Goal: Task Accomplishment & Management: Manage account settings

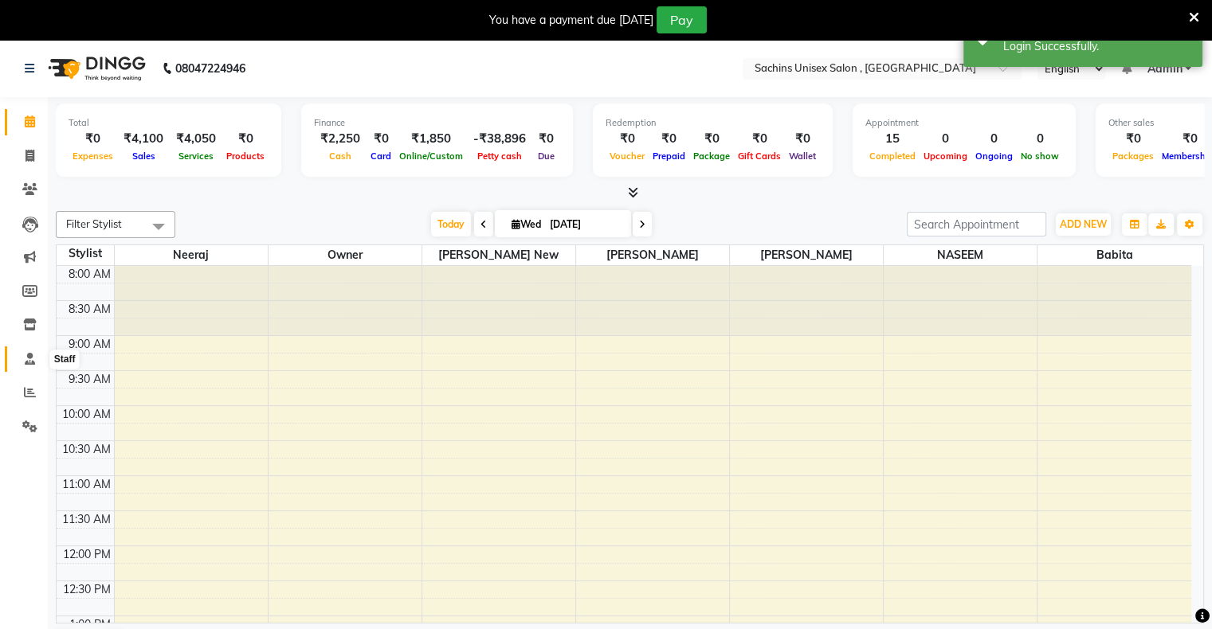
click at [29, 365] on icon at bounding box center [30, 359] width 10 height 12
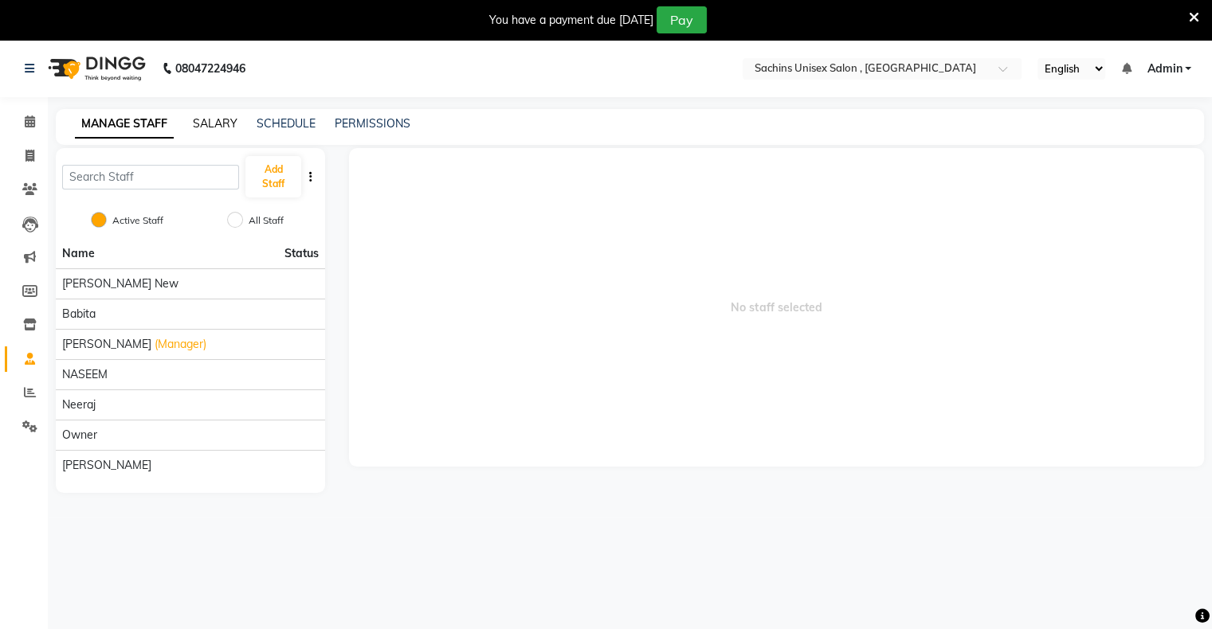
click at [217, 120] on link "SALARY" at bounding box center [215, 123] width 45 height 14
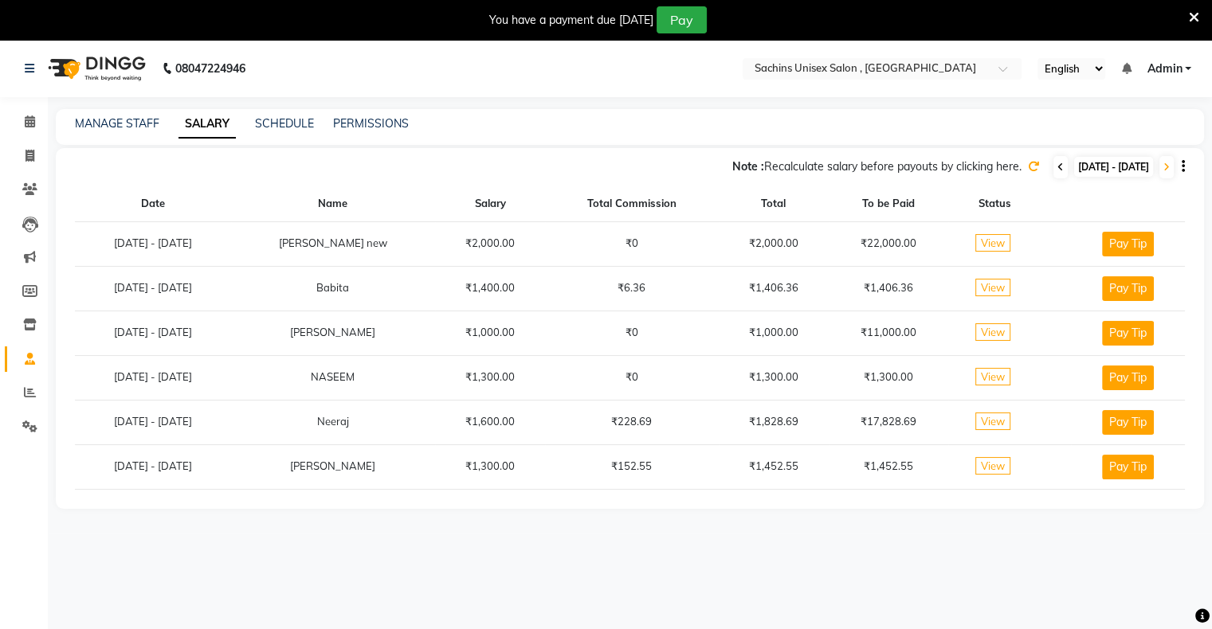
click at [1057, 171] on icon at bounding box center [1060, 168] width 6 height 10
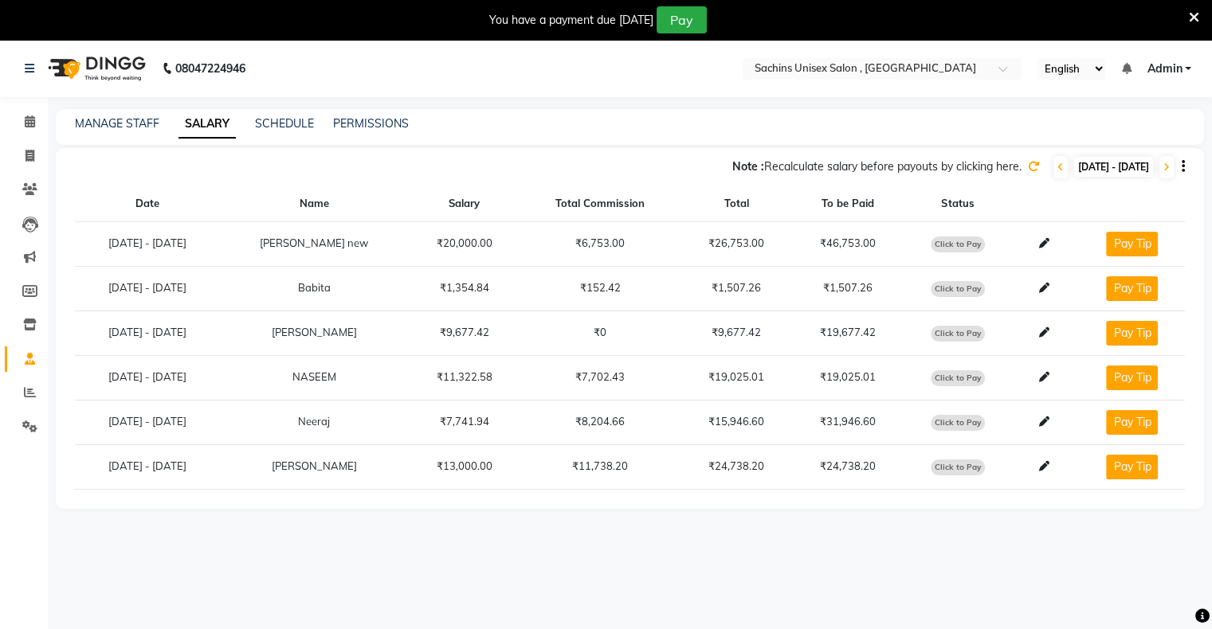
click at [1028, 170] on icon at bounding box center [1033, 166] width 11 height 11
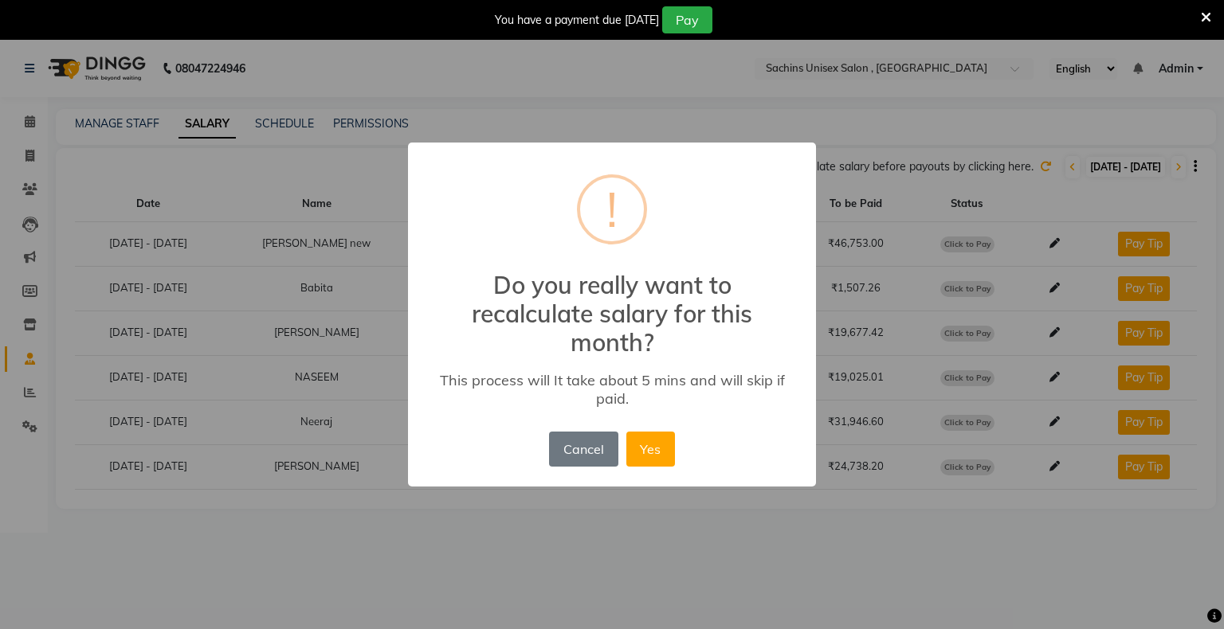
click at [657, 454] on button "Yes" at bounding box center [650, 449] width 49 height 35
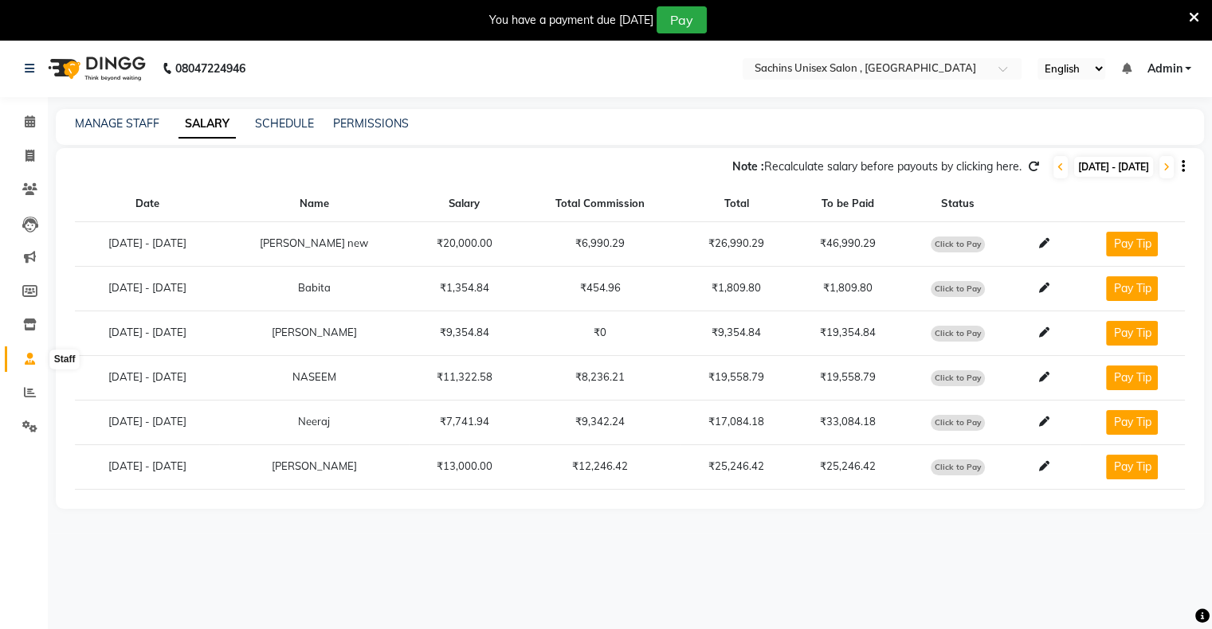
click at [26, 360] on icon at bounding box center [30, 359] width 10 height 12
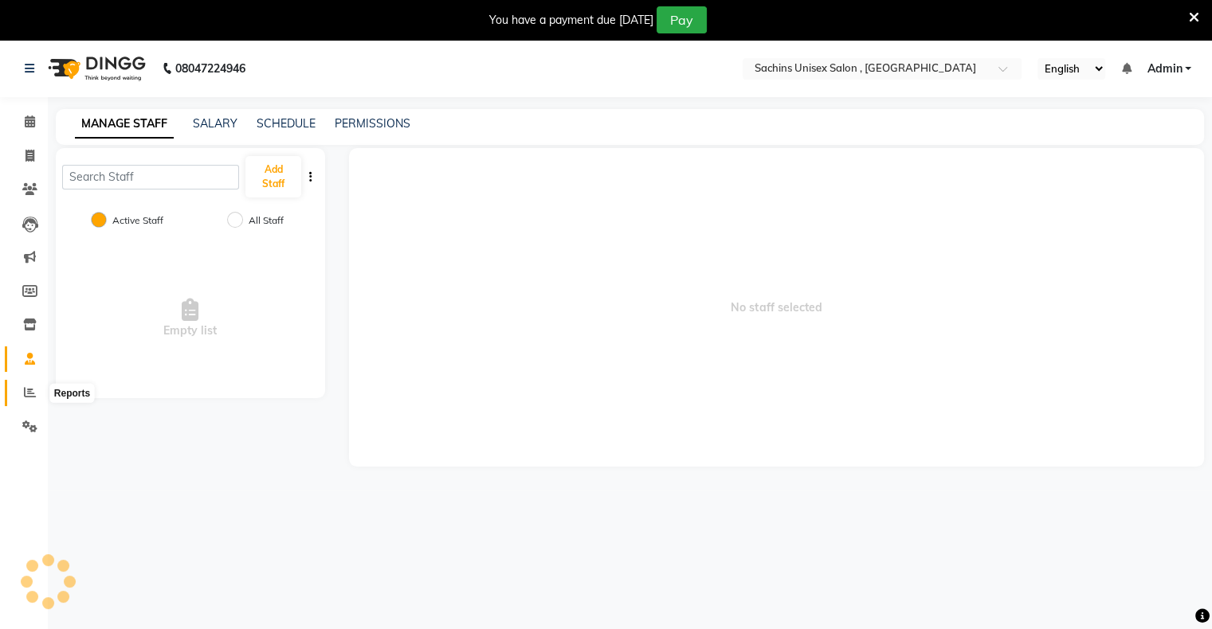
click at [29, 398] on icon at bounding box center [30, 392] width 12 height 12
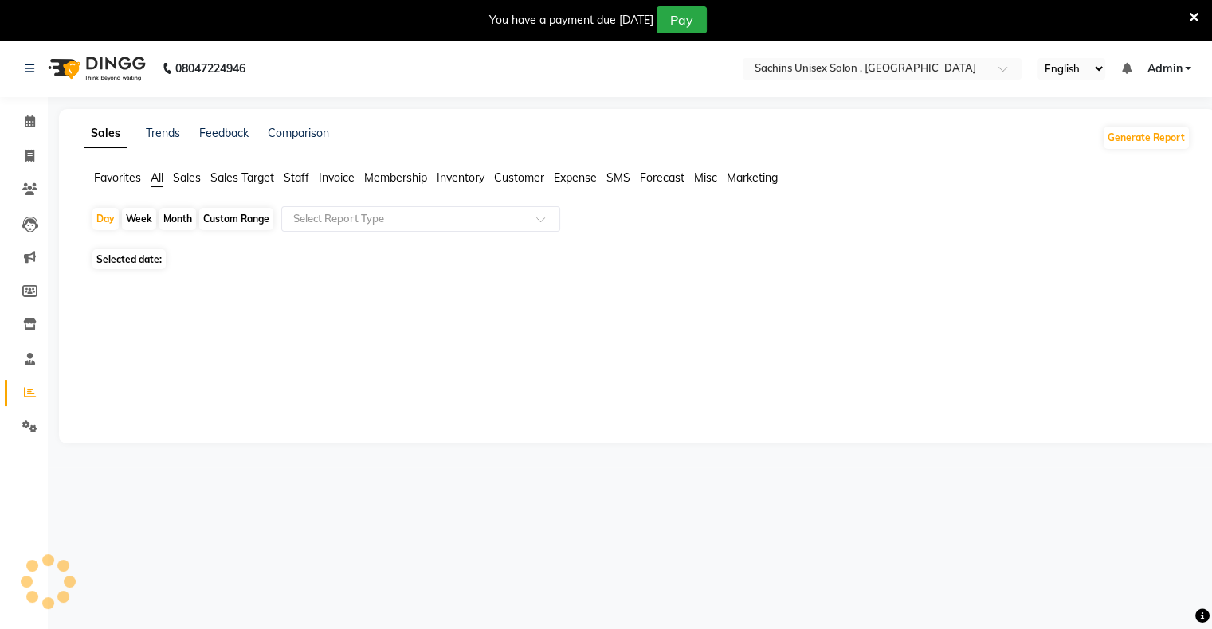
click at [151, 180] on span "All" at bounding box center [157, 178] width 13 height 14
click at [178, 225] on div "Month" at bounding box center [177, 220] width 37 height 22
select select "9"
select select "2025"
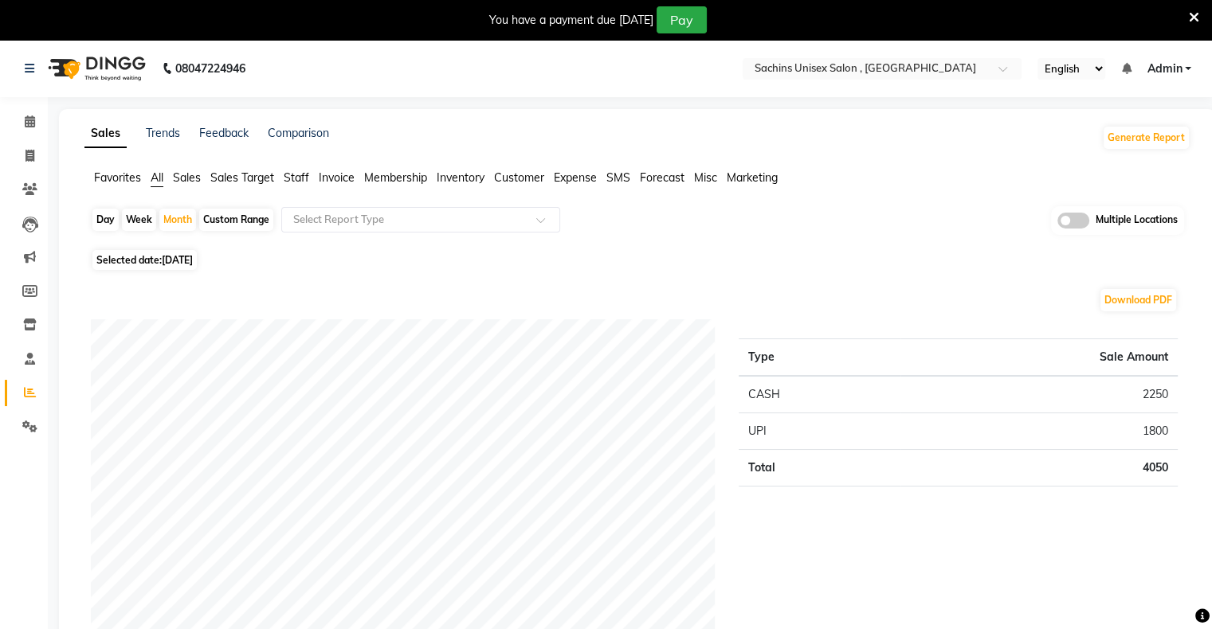
click at [100, 292] on div "Download PDF" at bounding box center [634, 300] width 1087 height 25
click at [172, 258] on span "[DATE]" at bounding box center [177, 260] width 31 height 12
select select "9"
select select "2025"
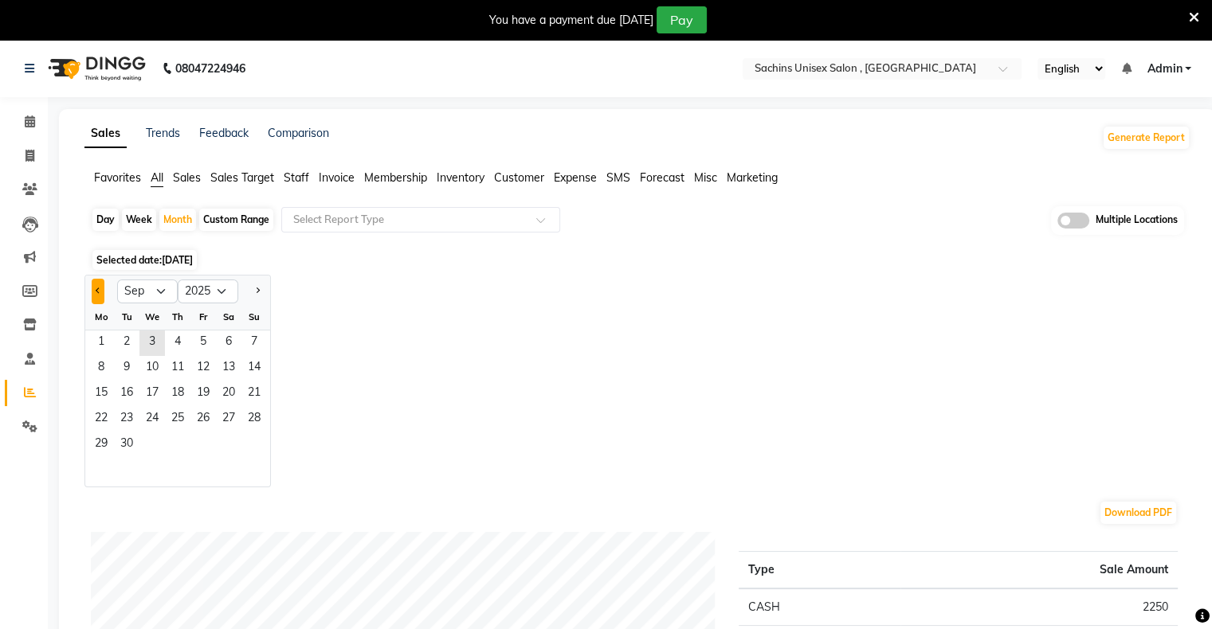
click at [101, 286] on button "Previous month" at bounding box center [98, 291] width 13 height 25
select select "8"
click at [198, 348] on span "1" at bounding box center [202, 343] width 25 height 25
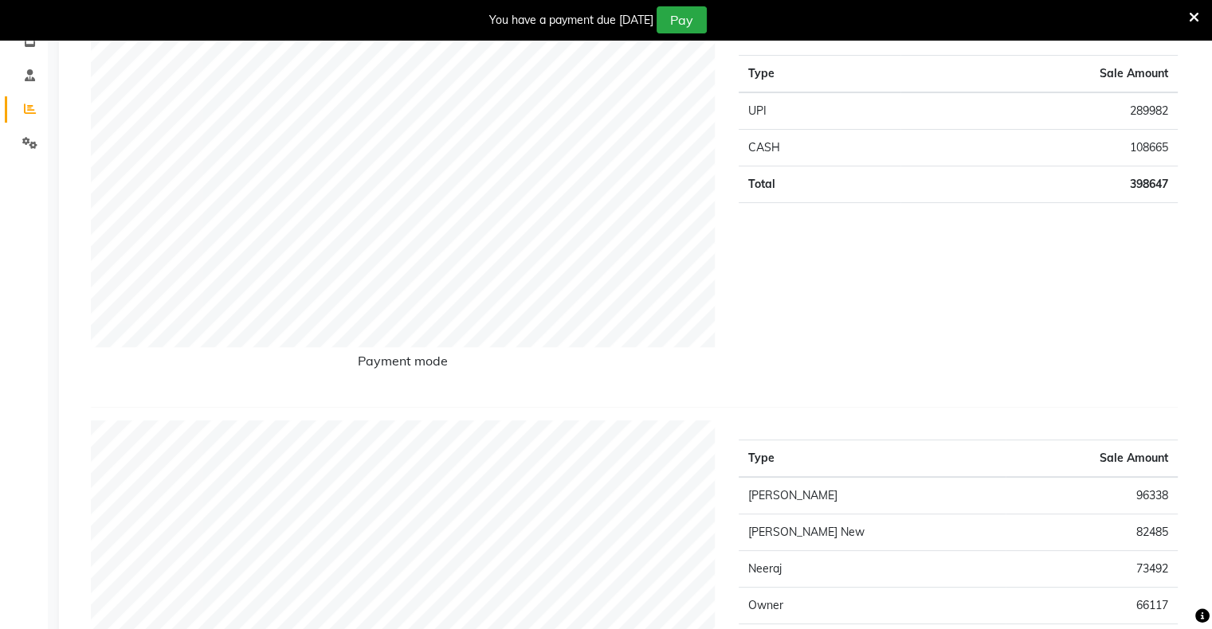
scroll to position [398, 0]
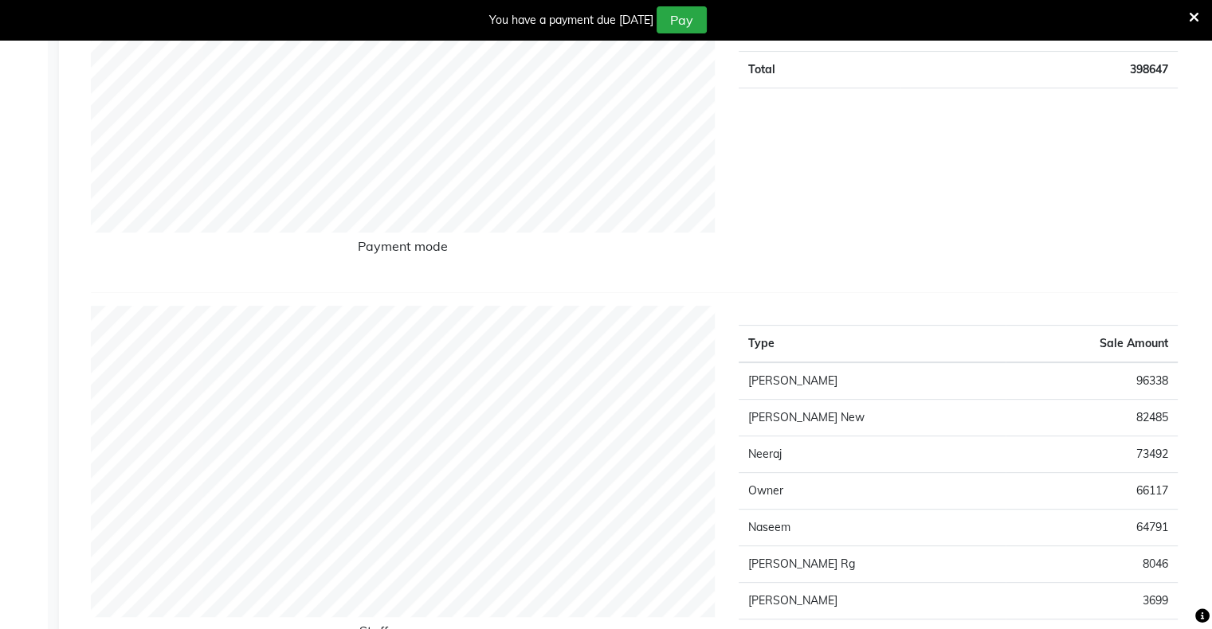
click at [1195, 14] on icon at bounding box center [1194, 17] width 10 height 14
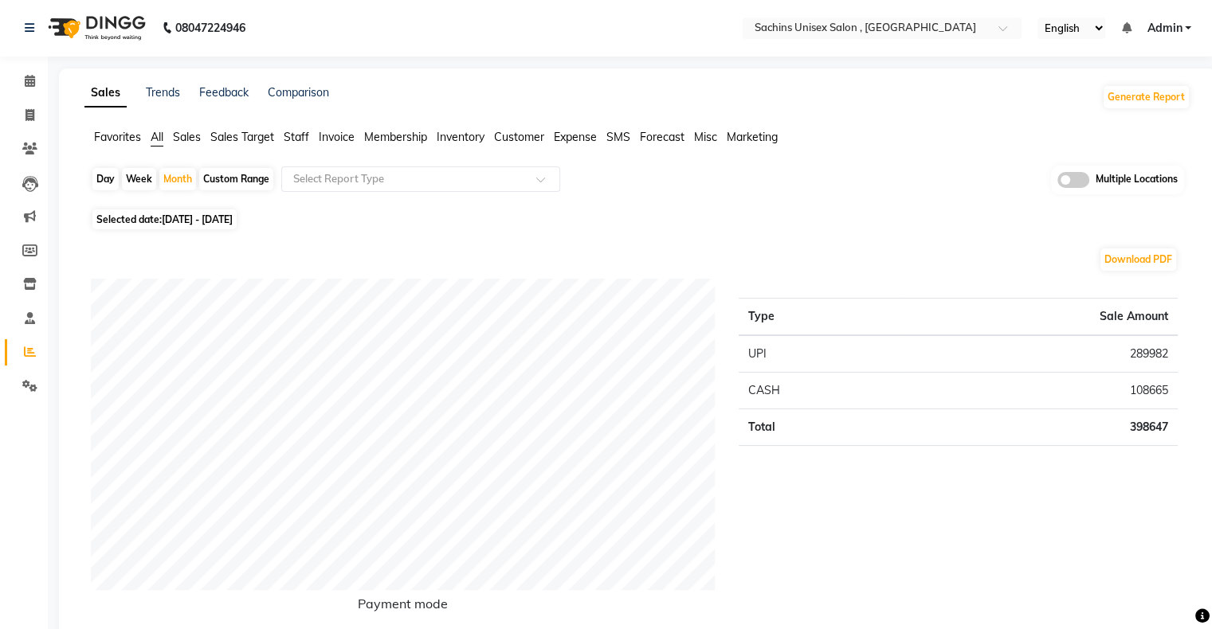
scroll to position [0, 0]
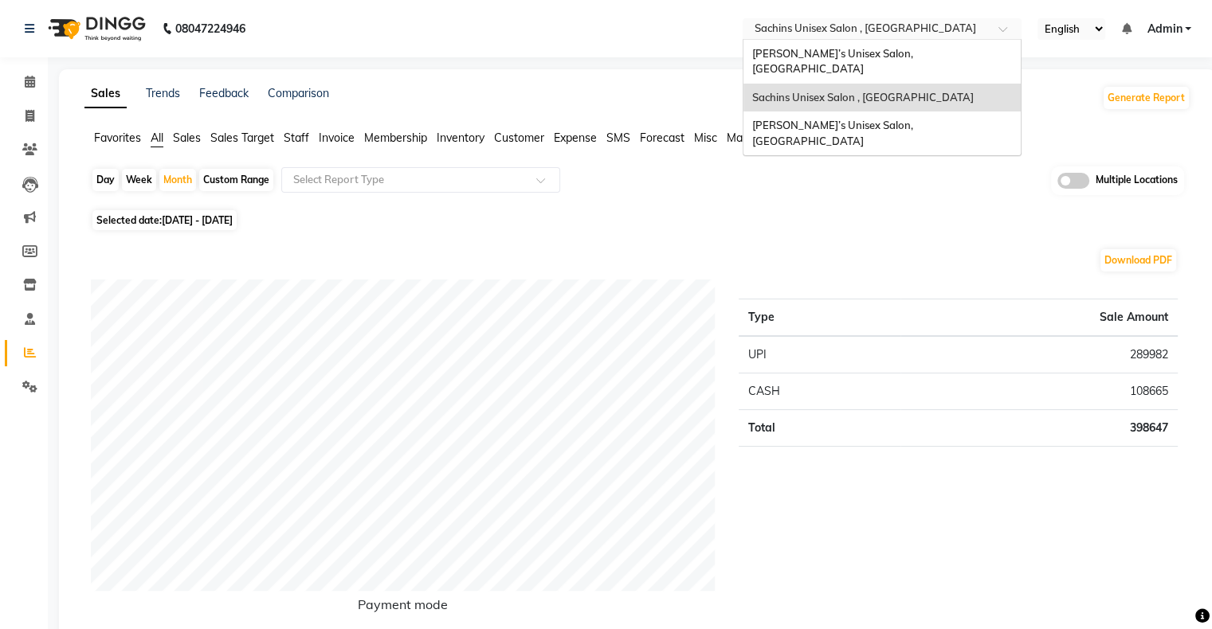
click at [968, 29] on input "text" at bounding box center [866, 30] width 231 height 16
click at [915, 49] on span "[PERSON_NAME]’s Unisex Salon, [GEOGRAPHIC_DATA]" at bounding box center [832, 61] width 163 height 29
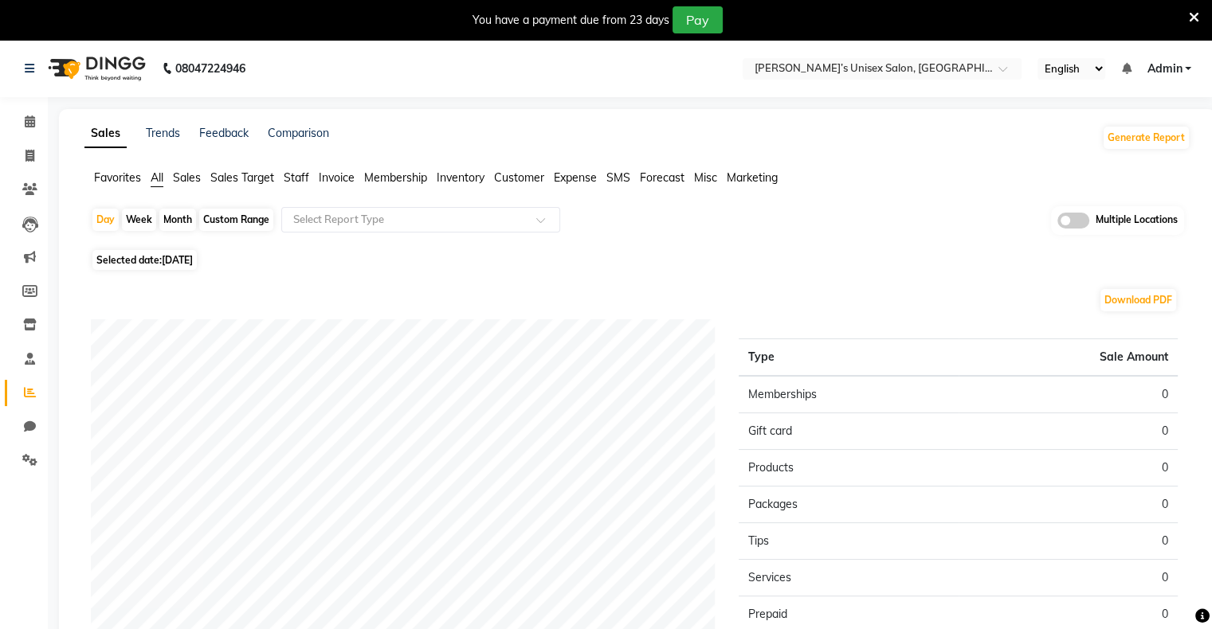
click at [1189, 18] on icon at bounding box center [1194, 17] width 10 height 14
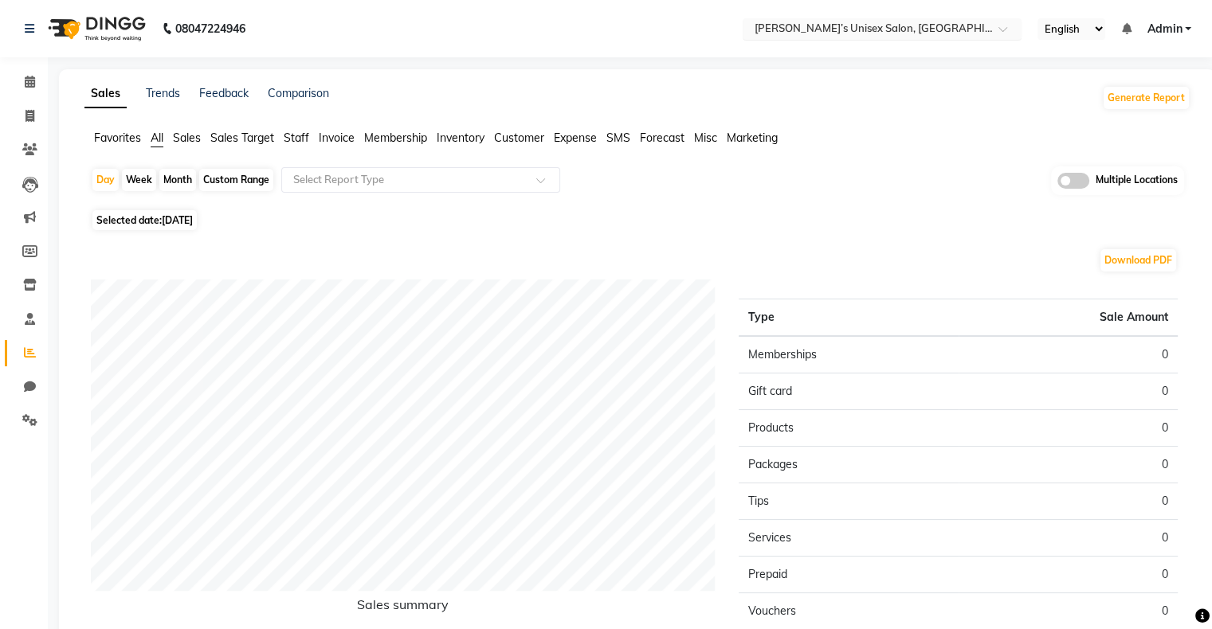
click at [966, 26] on input "text" at bounding box center [866, 30] width 231 height 16
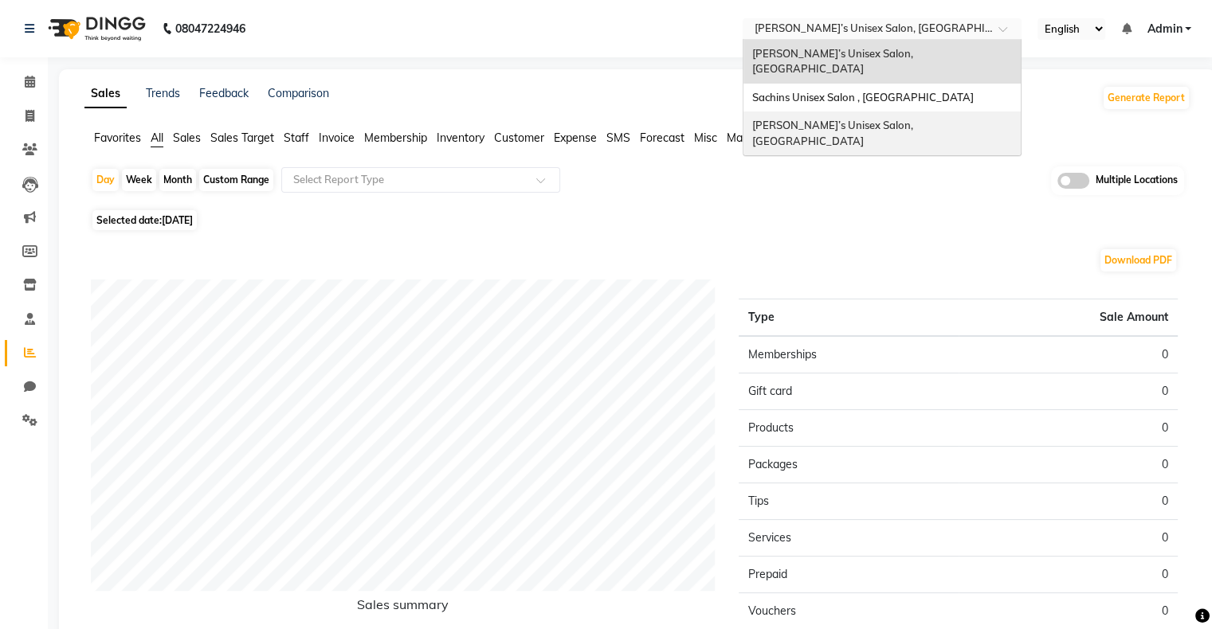
click at [936, 112] on div "[PERSON_NAME]’s Unisex Salon, [GEOGRAPHIC_DATA]" at bounding box center [881, 134] width 277 height 44
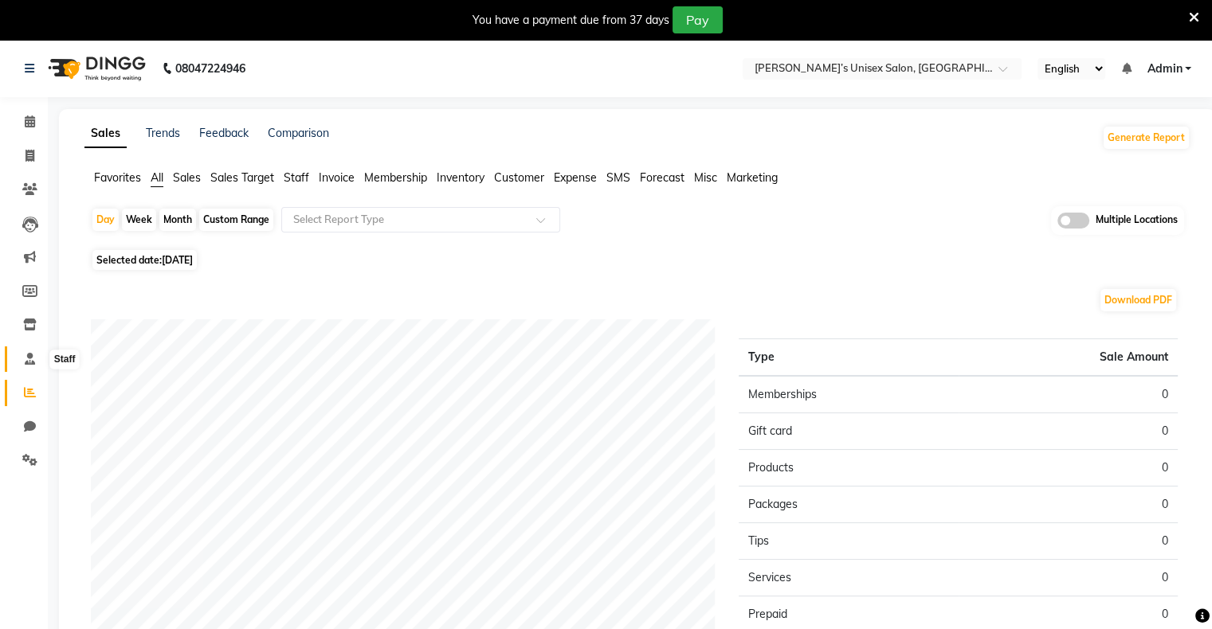
click at [26, 364] on icon at bounding box center [30, 359] width 10 height 12
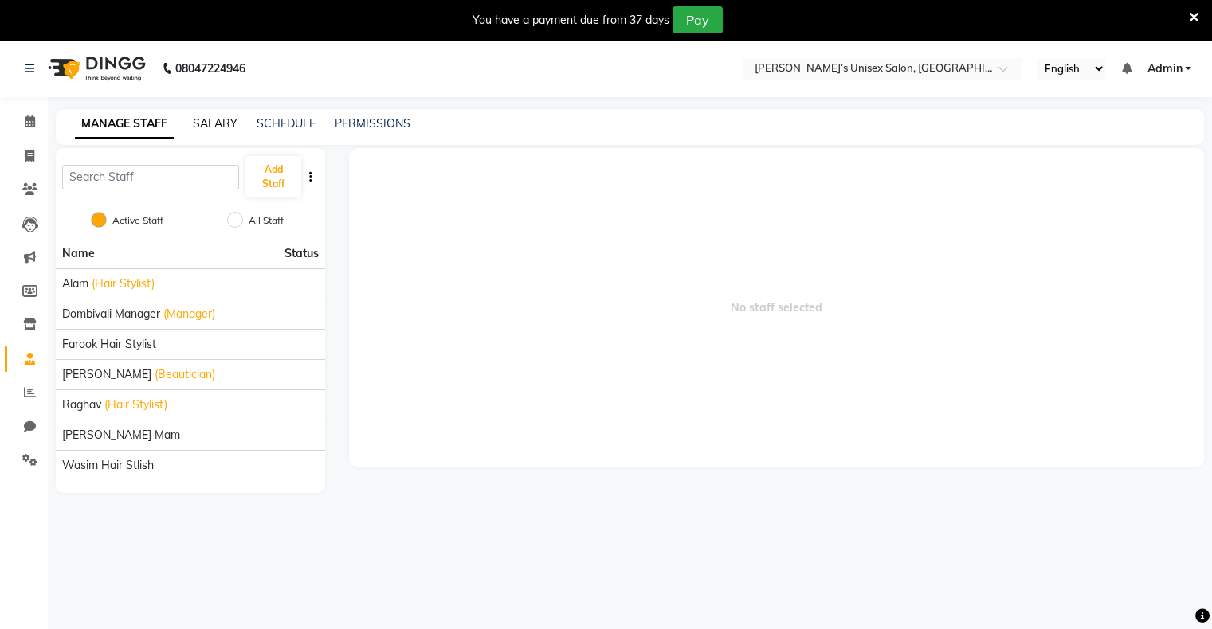
click at [221, 126] on link "SALARY" at bounding box center [215, 123] width 45 height 14
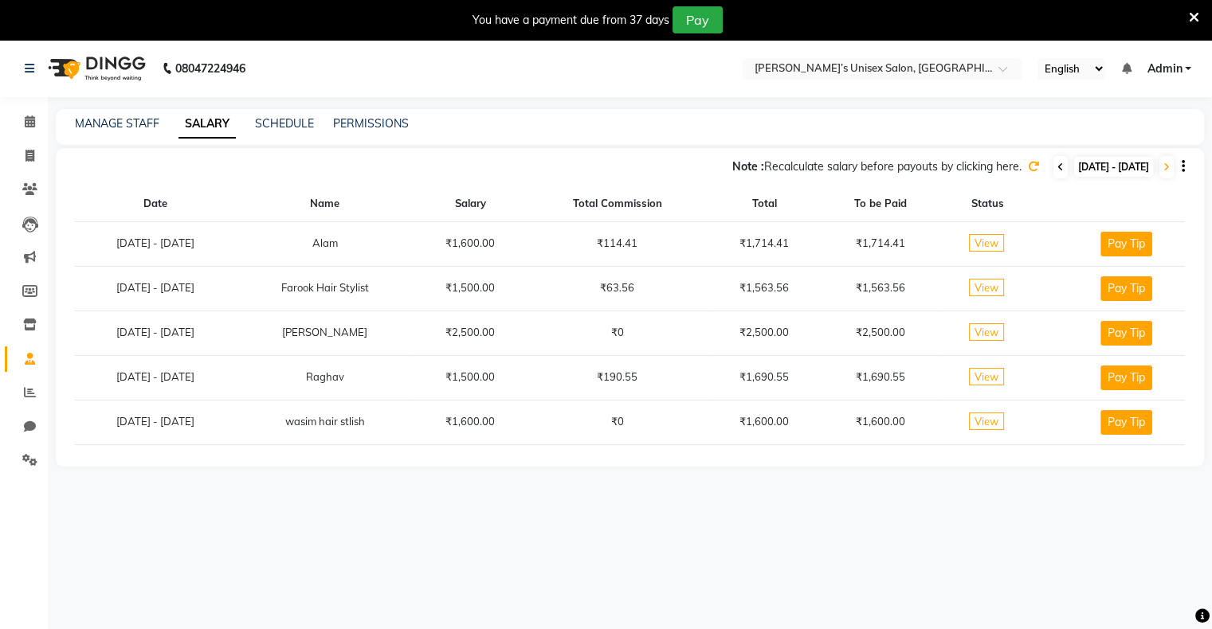
click at [1053, 168] on span at bounding box center [1060, 167] width 14 height 22
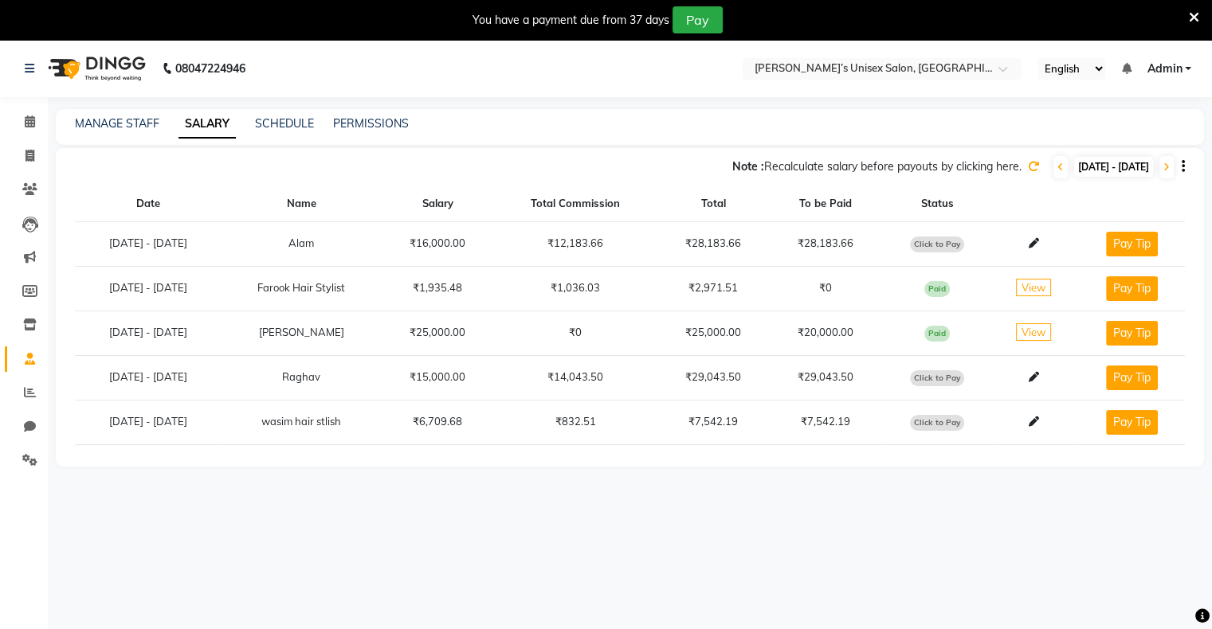
click at [1028, 168] on icon at bounding box center [1033, 166] width 11 height 11
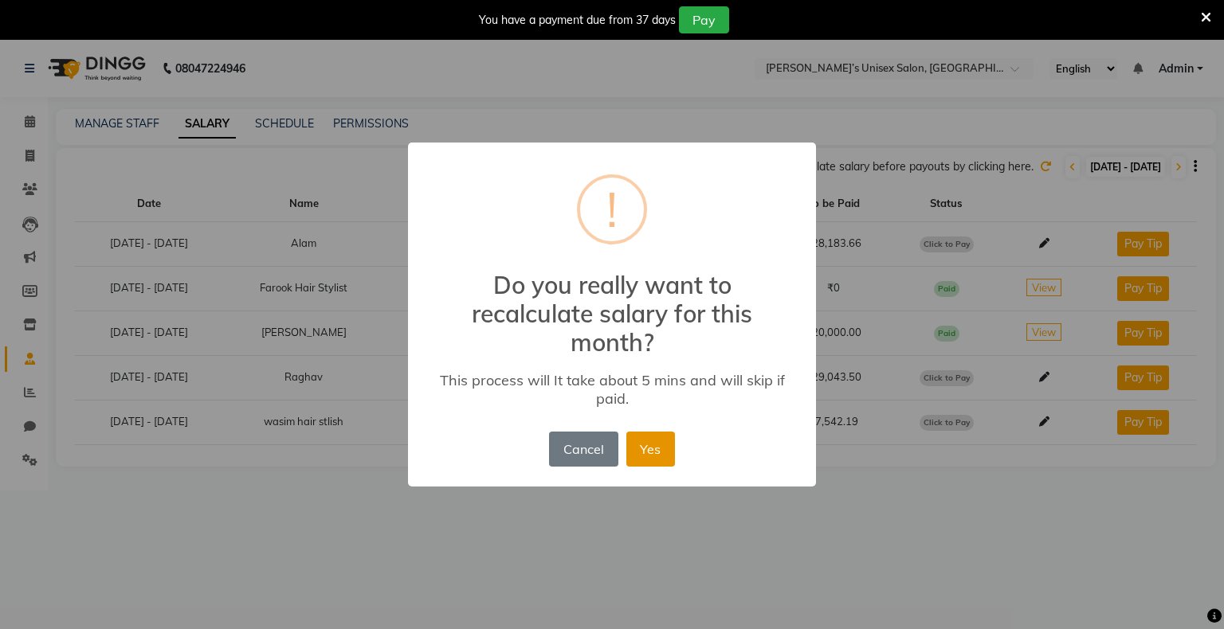
click at [652, 444] on button "Yes" at bounding box center [650, 449] width 49 height 35
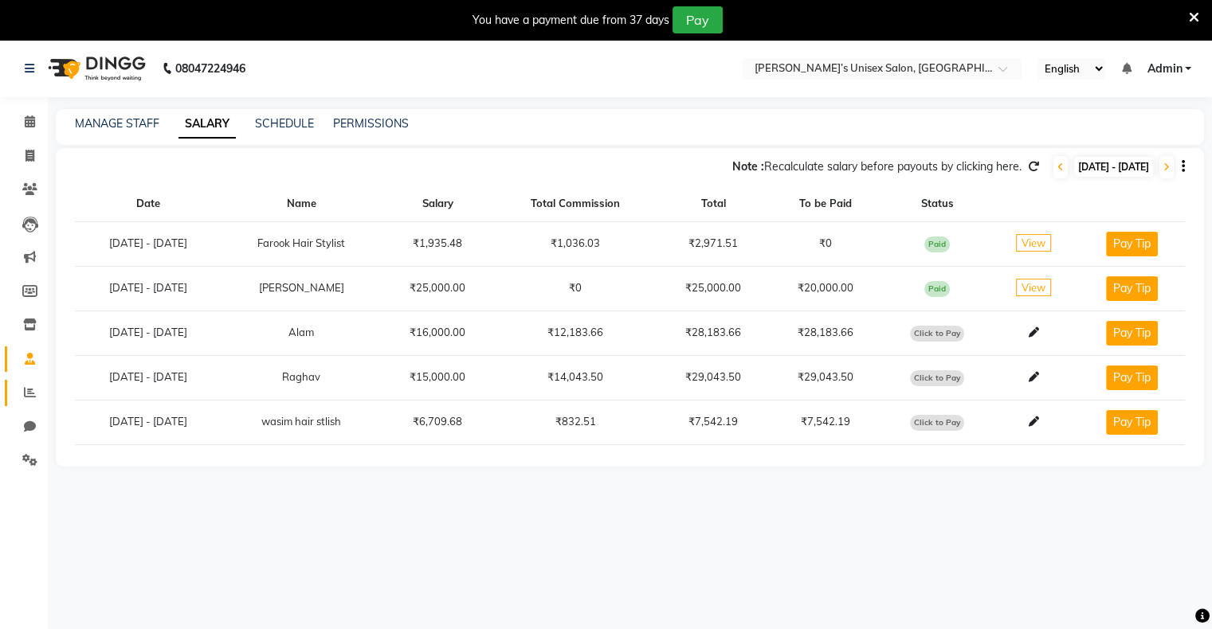
click at [31, 397] on icon at bounding box center [30, 392] width 12 height 12
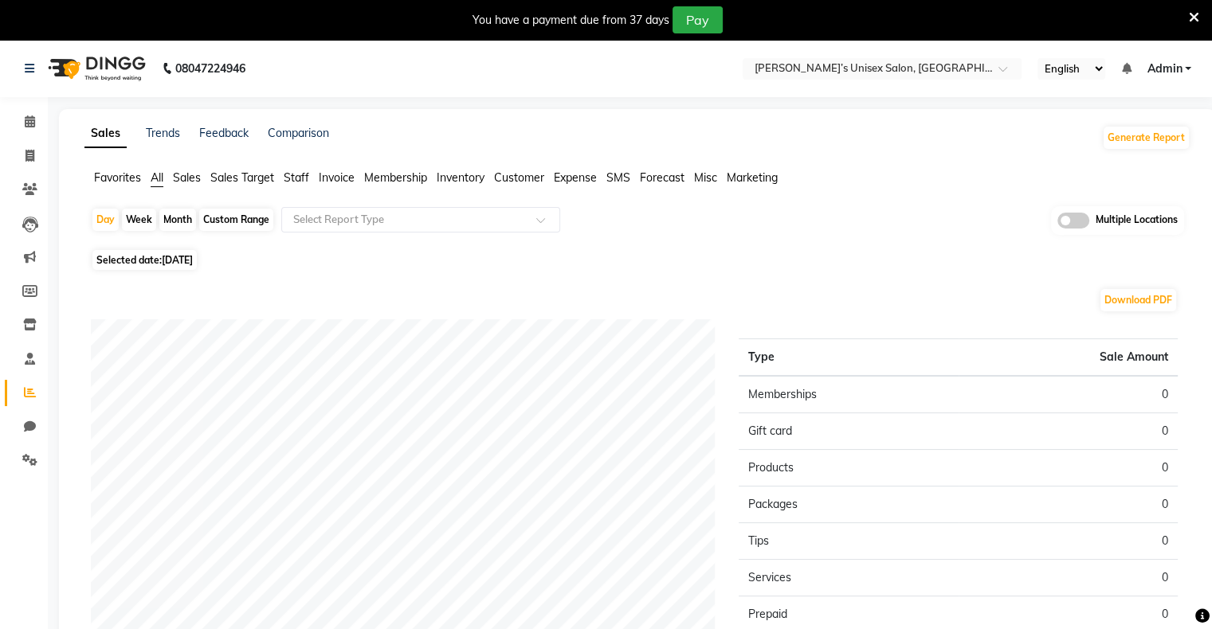
click at [175, 221] on div "Month" at bounding box center [177, 220] width 37 height 22
select select "9"
select select "2025"
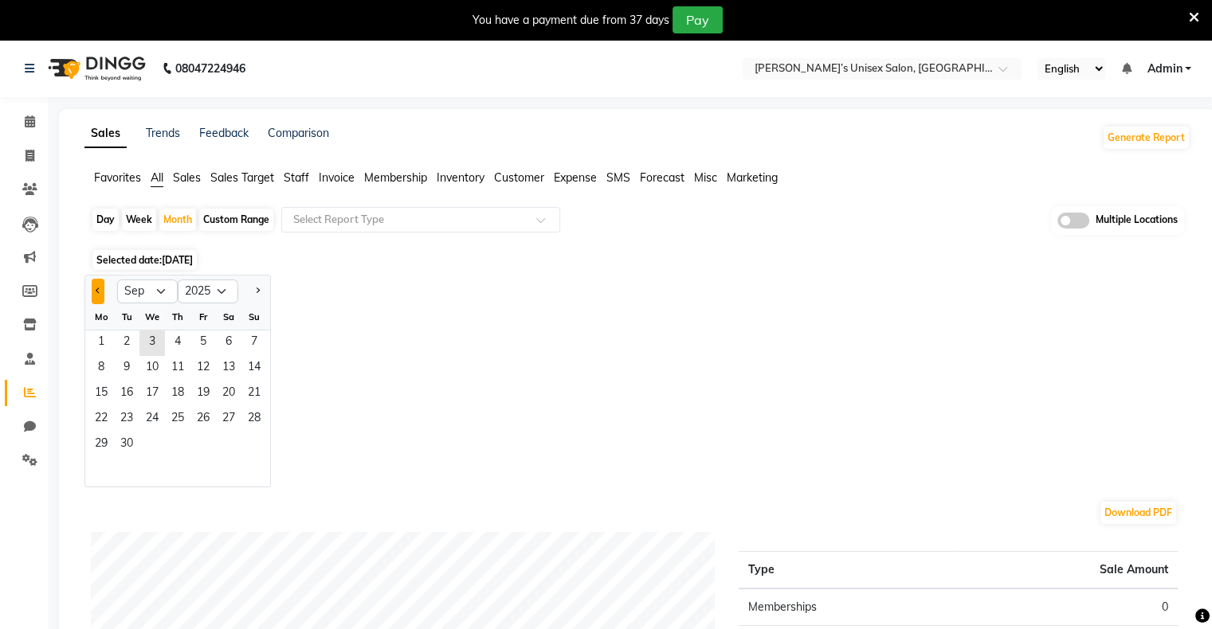
click at [92, 286] on button "Previous month" at bounding box center [98, 291] width 13 height 25
select select "8"
click at [204, 331] on span "1" at bounding box center [202, 343] width 25 height 25
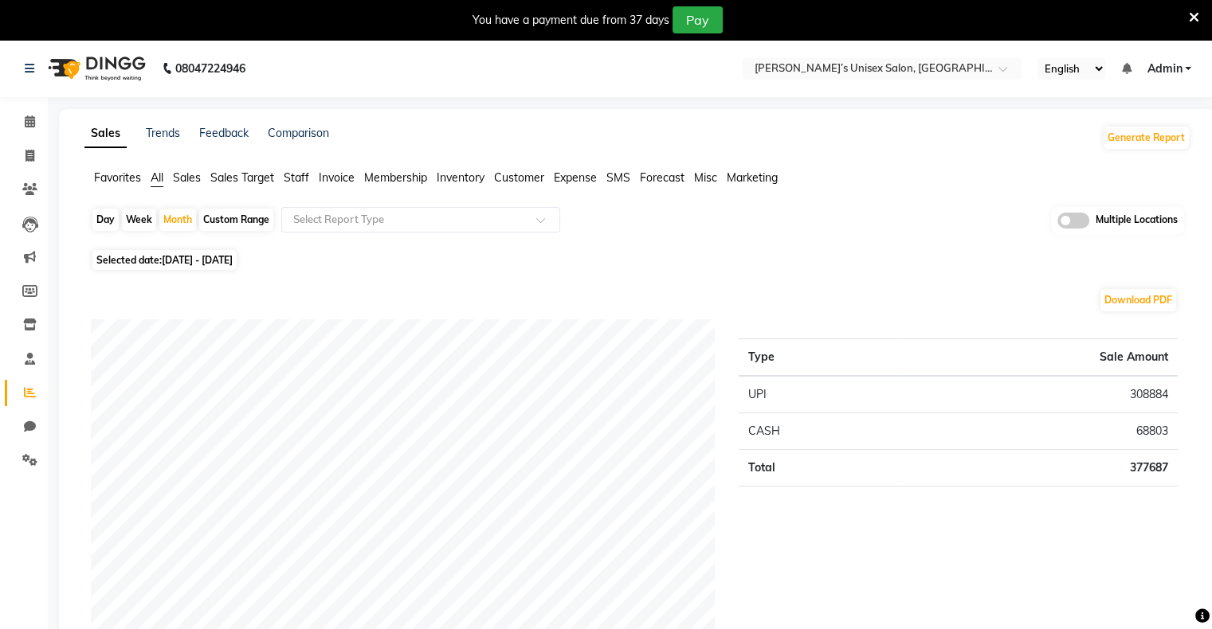
click at [1189, 20] on icon at bounding box center [1194, 17] width 10 height 14
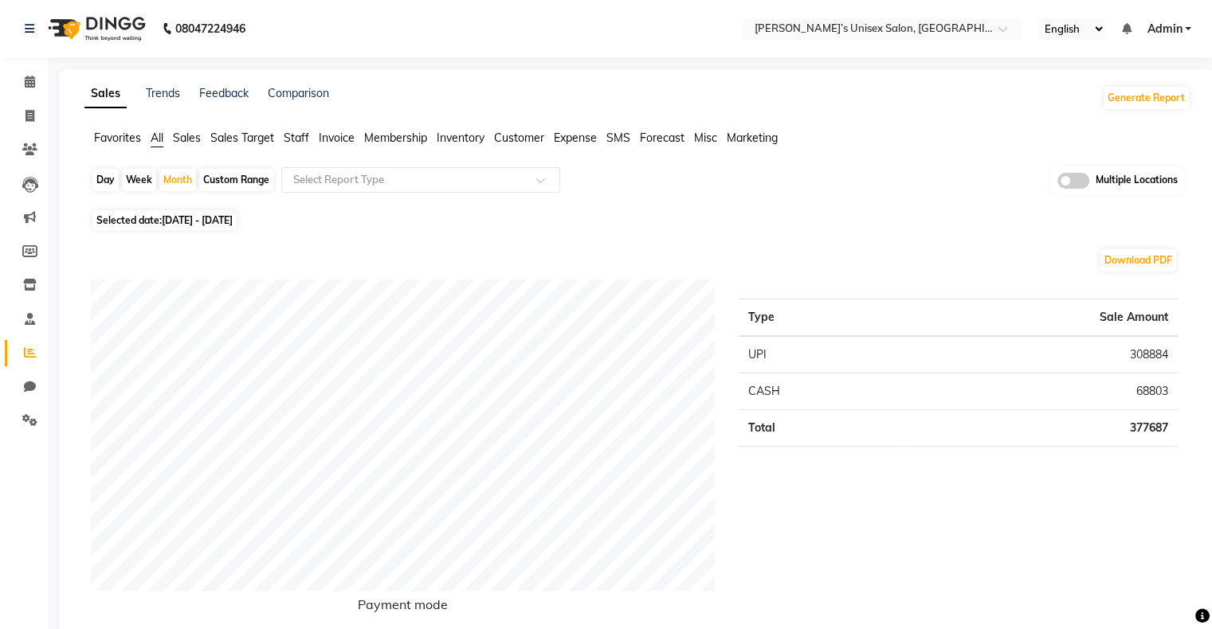
click at [1179, 24] on span "Admin" at bounding box center [1164, 29] width 35 height 17
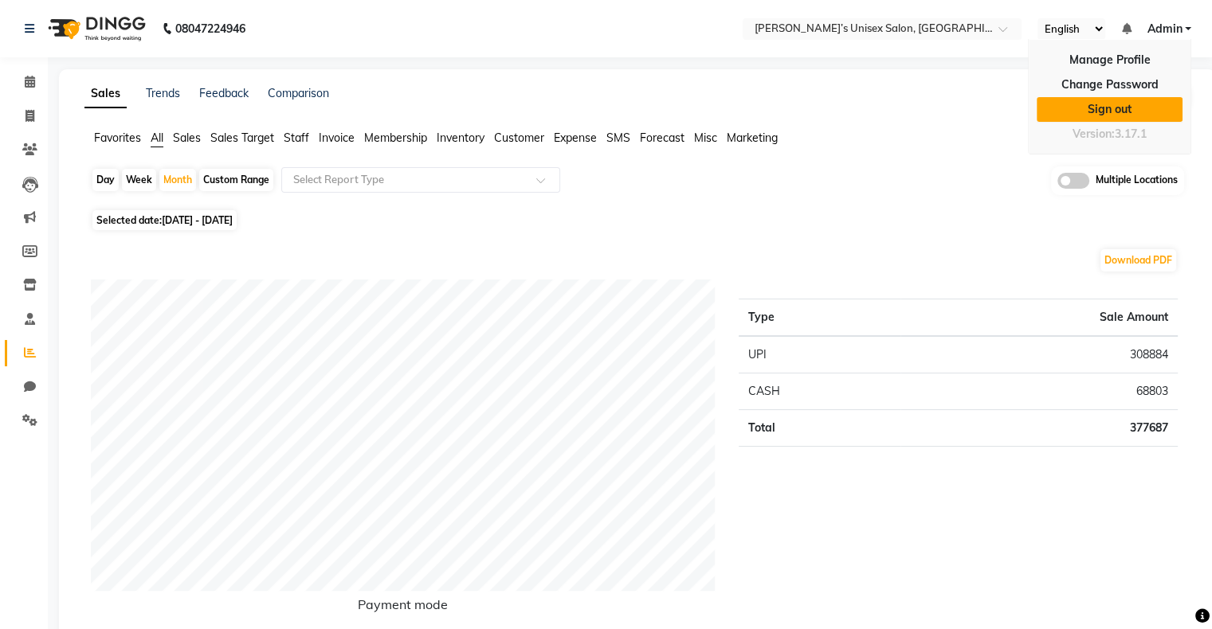
click at [1119, 109] on link "Sign out" at bounding box center [1110, 109] width 146 height 25
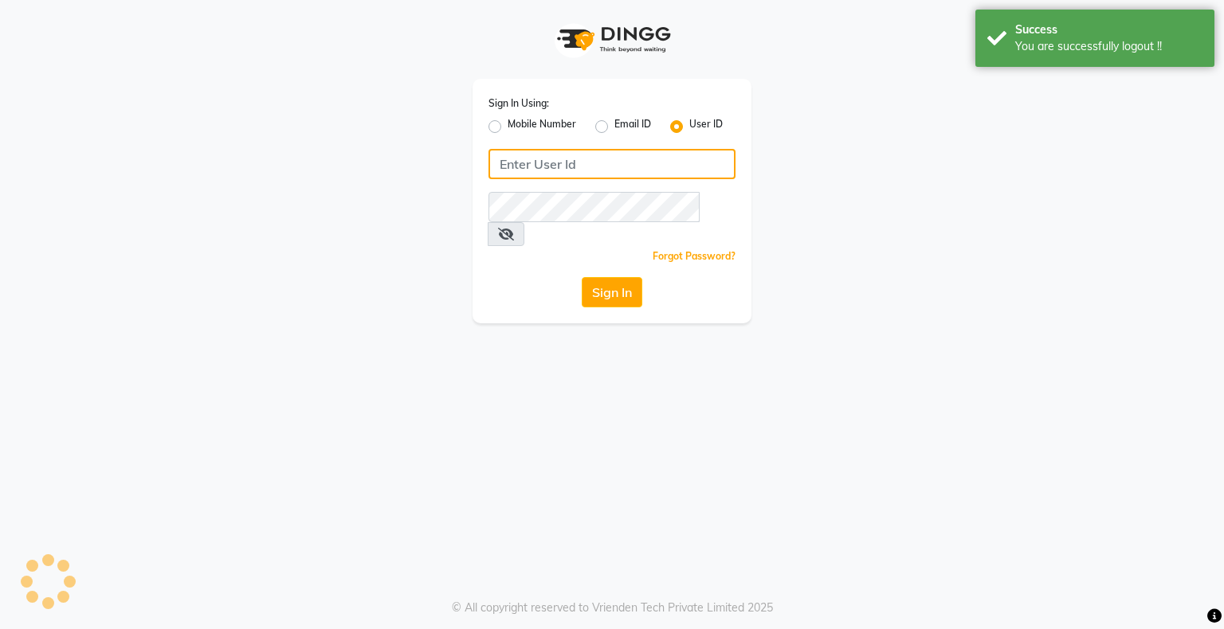
type input "8070368871"
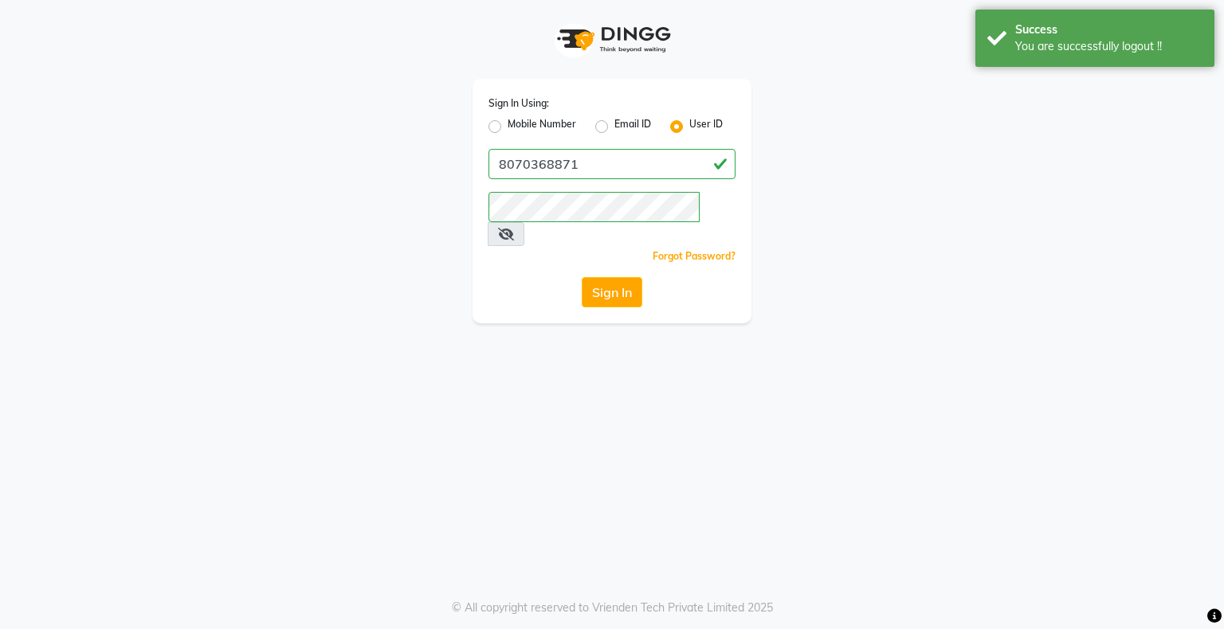
click at [508, 129] on label "Mobile Number" at bounding box center [542, 126] width 69 height 19
click at [508, 127] on input "Mobile Number" at bounding box center [513, 122] width 10 height 10
radio input "true"
radio input "false"
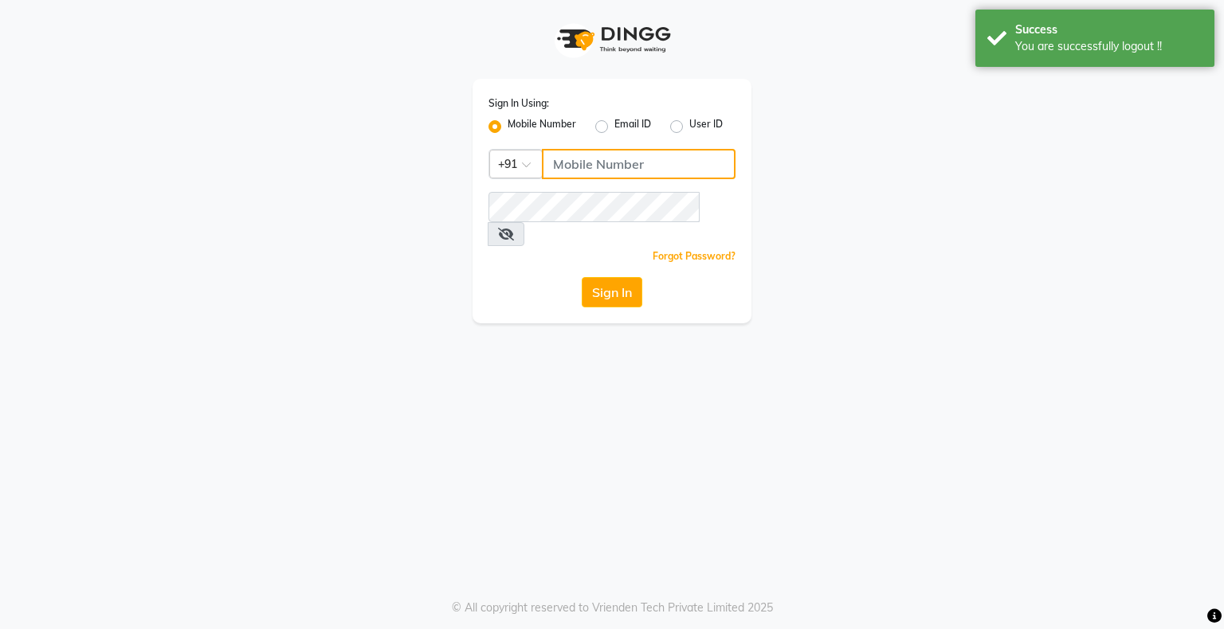
click at [571, 165] on input "Username" at bounding box center [639, 164] width 194 height 30
type input "8070368871"
click at [615, 278] on button "Sign In" at bounding box center [612, 292] width 61 height 30
